Goal: Task Accomplishment & Management: Use online tool/utility

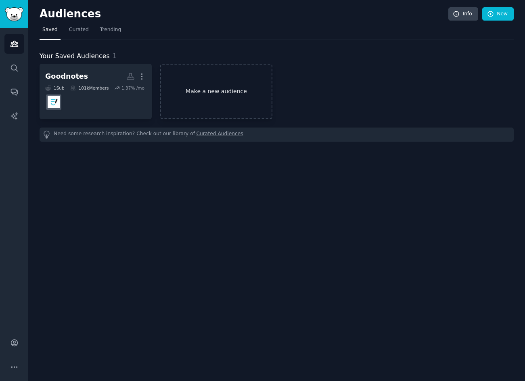
click at [217, 96] on link "Make a new audience" at bounding box center [216, 91] width 112 height 55
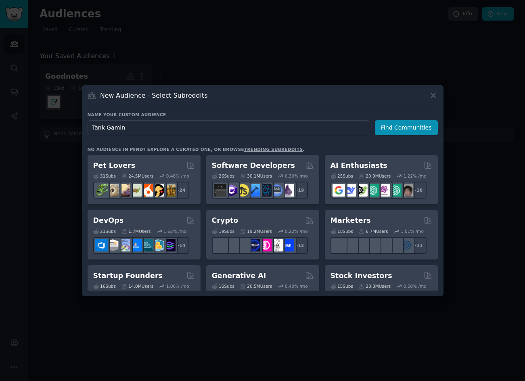
type input "Tank Gaming"
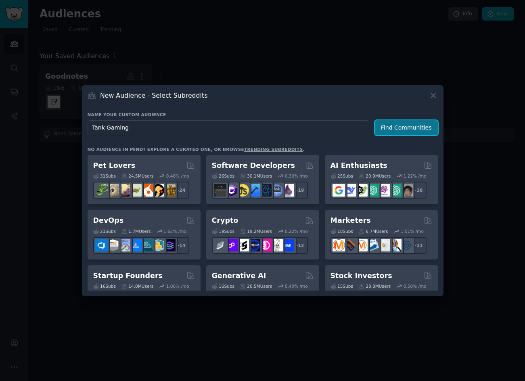
click at [414, 126] on button "Find Communities" at bounding box center [406, 127] width 63 height 15
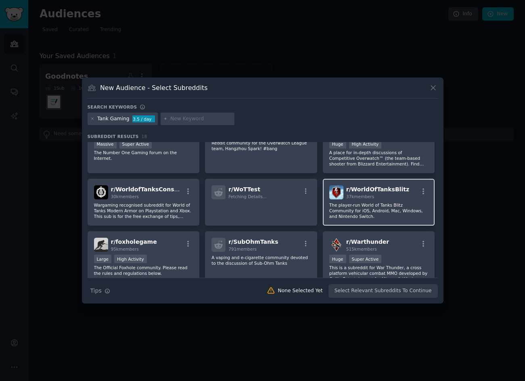
scroll to position [88, 0]
click at [178, 118] on input "text" at bounding box center [200, 118] width 61 height 7
type input "t"
type input "Tanks"
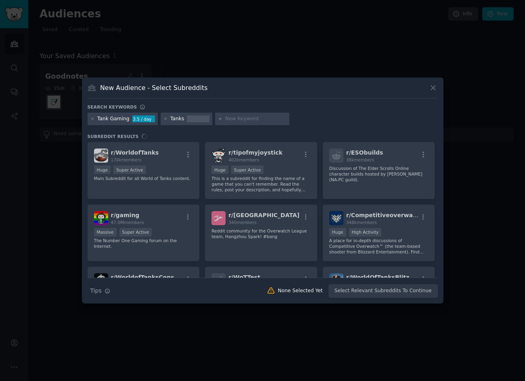
click at [352, 115] on div "Tank Gaming 3.5 / day Tanks" at bounding box center [263, 121] width 350 height 16
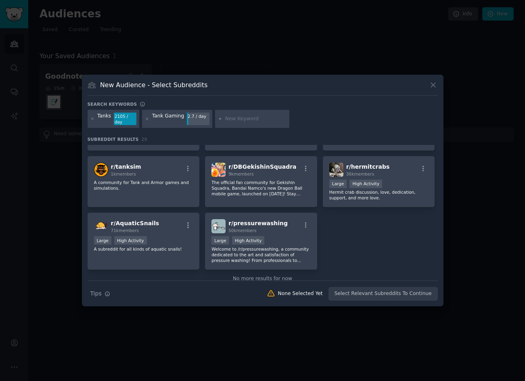
scroll to position [489, 0]
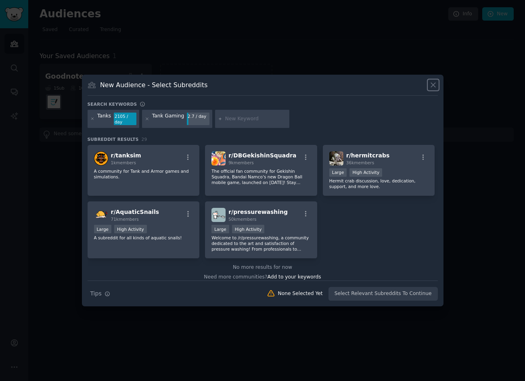
click at [436, 88] on icon at bounding box center [433, 85] width 8 height 8
